Goal: Transaction & Acquisition: Purchase product/service

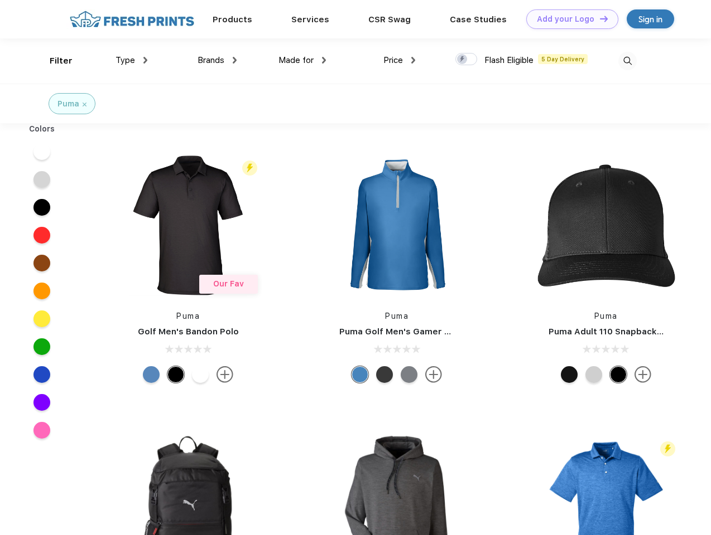
click at [568, 19] on link "Add your Logo Design Tool" at bounding box center [572, 19] width 92 height 20
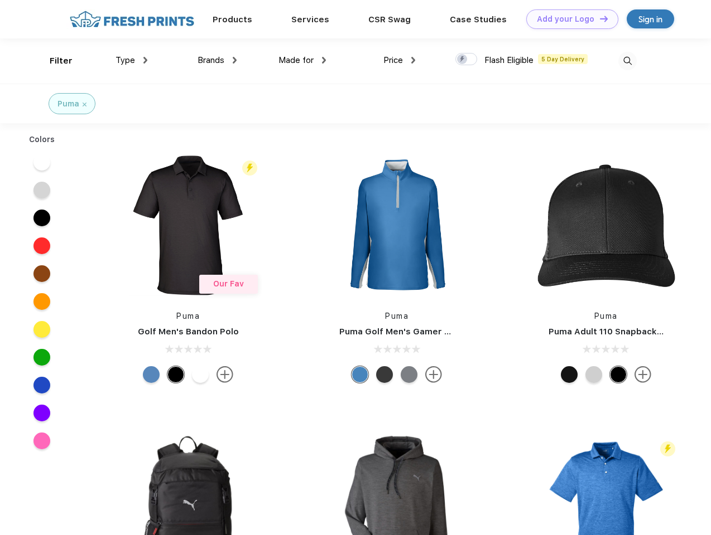
click at [0, 0] on div "Design Tool" at bounding box center [0, 0] width 0 height 0
click at [598, 18] on link "Add your Logo Design Tool" at bounding box center [572, 19] width 92 height 20
click at [54, 61] on div "Filter" at bounding box center [61, 61] width 23 height 13
click at [132, 60] on span "Type" at bounding box center [125, 60] width 20 height 10
click at [217, 60] on span "Brands" at bounding box center [210, 60] width 27 height 10
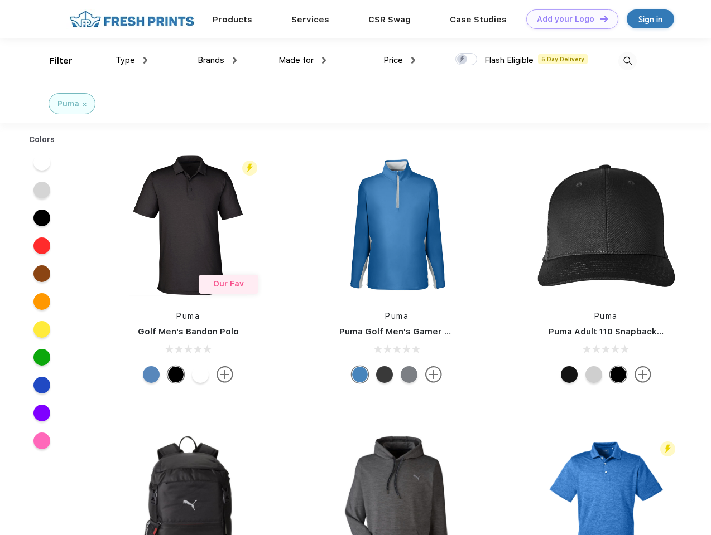
click at [302, 60] on span "Made for" at bounding box center [295, 60] width 35 height 10
click at [399, 60] on span "Price" at bounding box center [393, 60] width 20 height 10
click at [466, 60] on div at bounding box center [466, 59] width 22 height 12
click at [462, 60] on input "checkbox" at bounding box center [458, 55] width 7 height 7
click at [627, 61] on img at bounding box center [627, 61] width 18 height 18
